Goal: Consume media (video, audio): Consume media (video, audio)

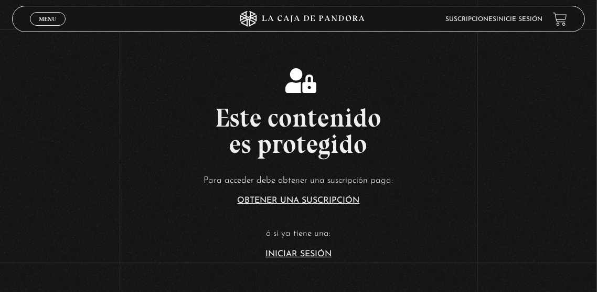
click at [313, 258] on link "Iniciar Sesión" at bounding box center [298, 254] width 66 height 8
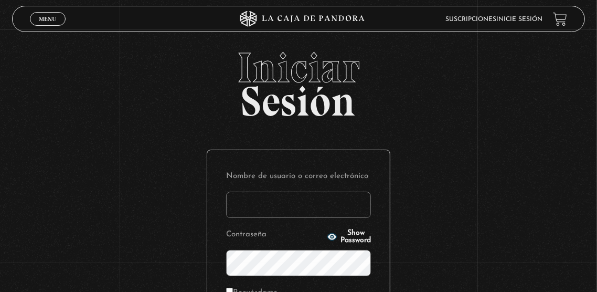
click at [325, 216] on input "Nombre de usuario o correo electrónico" at bounding box center [298, 204] width 145 height 26
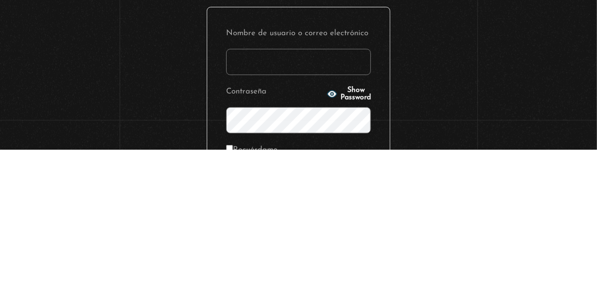
click at [329, 217] on input "Nombre de usuario o correo electrónico" at bounding box center [298, 204] width 145 height 26
type input "danimaroto05@gmail.com"
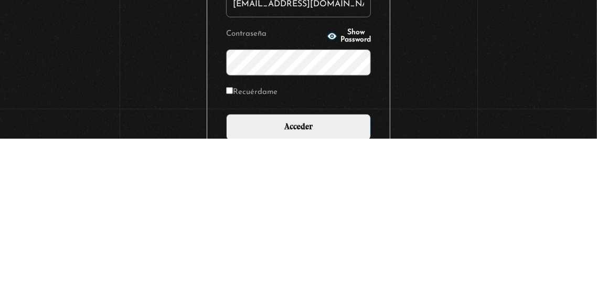
scroll to position [47, 0]
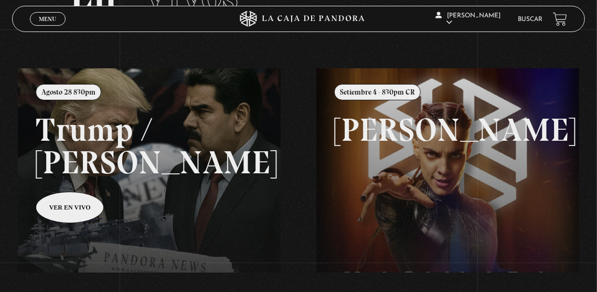
click at [225, 199] on link at bounding box center [316, 214] width 597 height 292
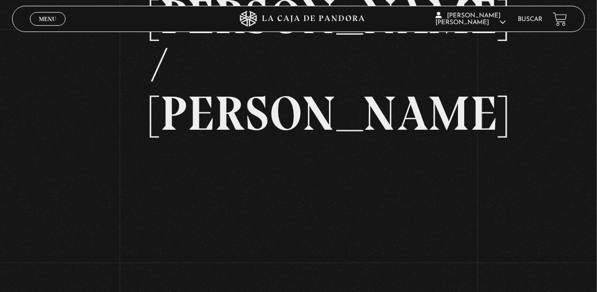
scroll to position [87, 0]
click at [594, 250] on div "Volver Agosto 28 830pm [PERSON_NAME] / [GEOGRAPHIC_DATA]" at bounding box center [298, 141] width 597 height 399
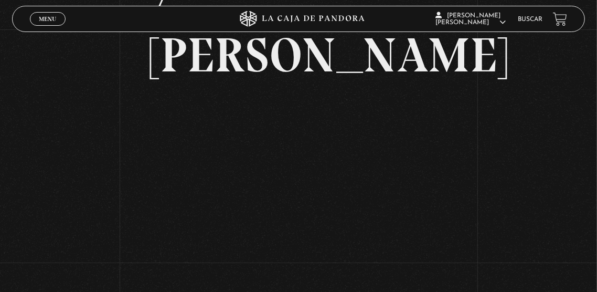
scroll to position [145, 0]
click at [21, 68] on div "Volver Agosto 28 830pm [PERSON_NAME] / [GEOGRAPHIC_DATA]" at bounding box center [298, 84] width 597 height 399
